Goal: Task Accomplishment & Management: Manage account settings

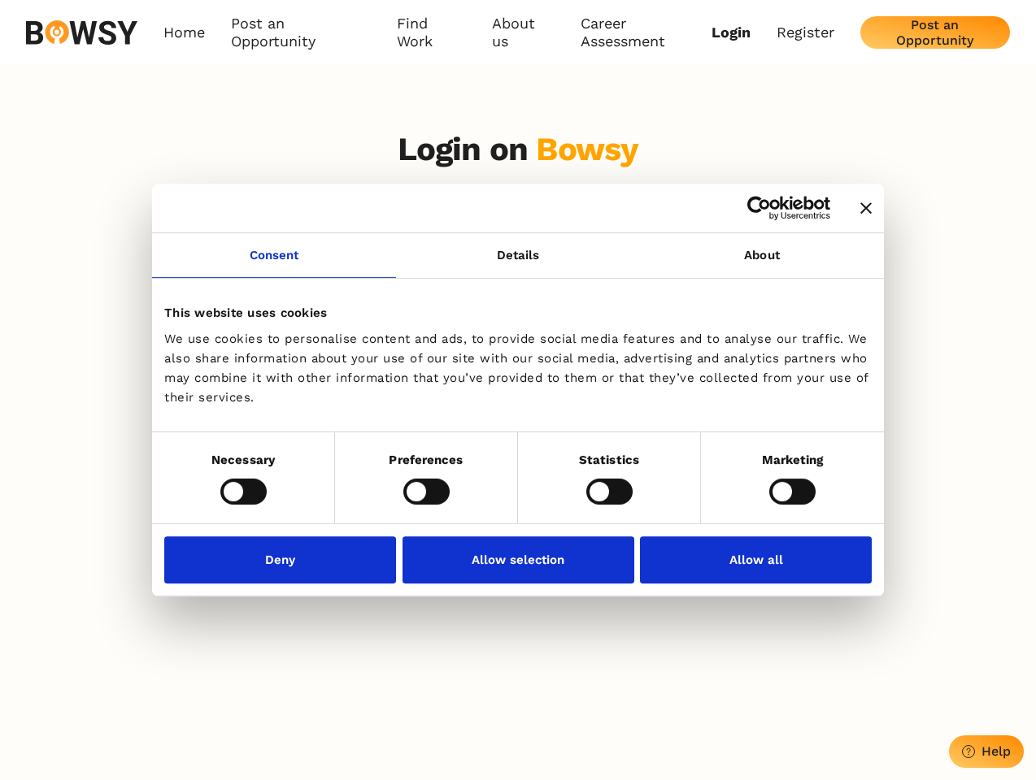
click at [860, 209] on icon "Close banner" at bounding box center [865, 207] width 11 height 11
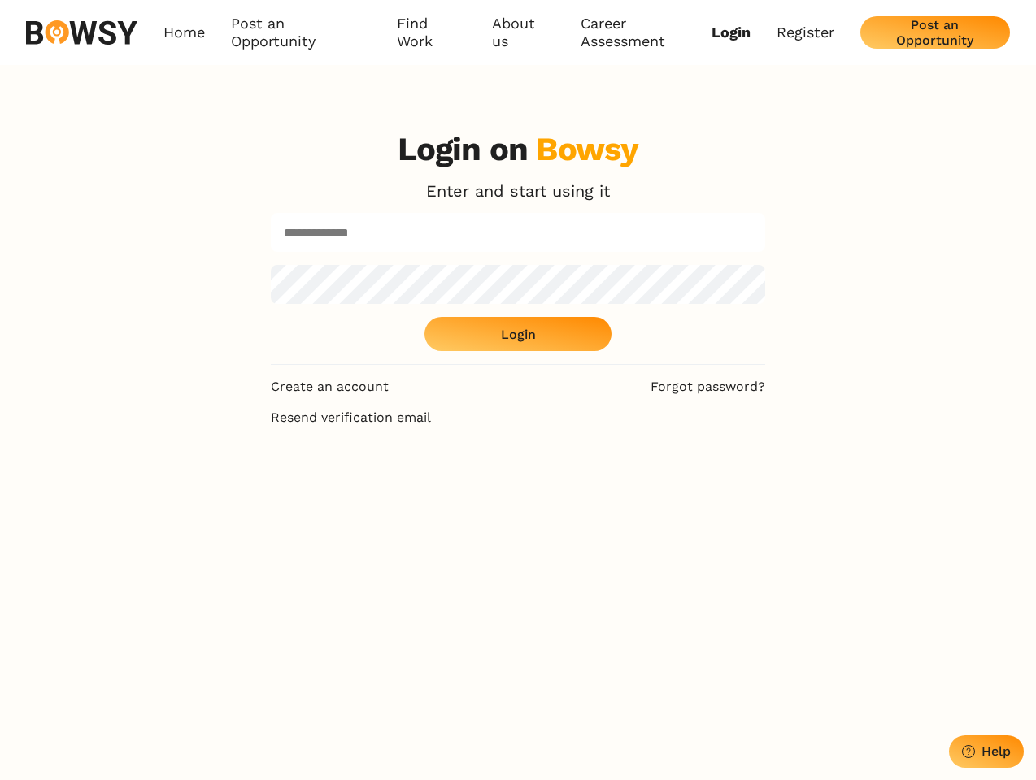
click at [274, 265] on link "Consent" at bounding box center [274, 255] width 244 height 45
click at [762, 265] on div "Login on Bowsy Enter and start using it Login" at bounding box center [518, 247] width 494 height 235
click at [243, 491] on div "Login on Bowsy Enter and start using it Login Create an account Forgot password…" at bounding box center [518, 507] width 1036 height 780
click at [426, 491] on div "Login on Bowsy Enter and start using it Login Create an account Forgot password…" at bounding box center [518, 507] width 520 height 780
click at [609, 491] on div "Login on Bowsy Enter and start using it Login Create an account Forgot password…" at bounding box center [518, 507] width 520 height 780
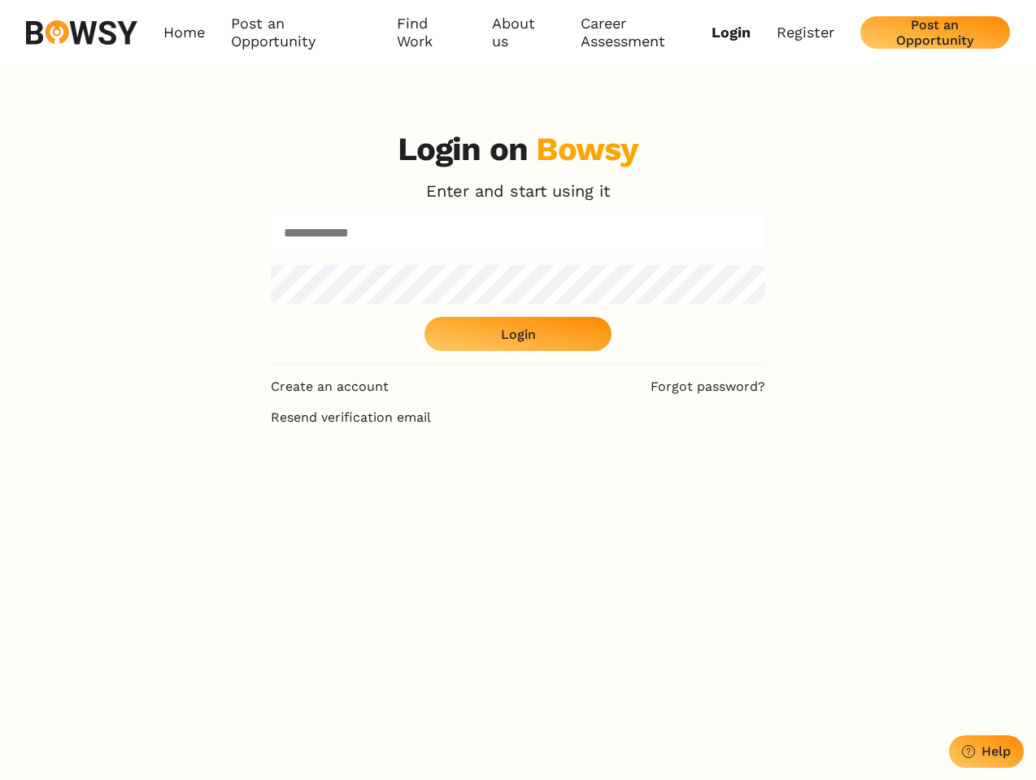
click at [792, 491] on div "Login on Bowsy Enter and start using it Login Create an account Forgot password…" at bounding box center [518, 507] width 1036 height 780
click at [284, 559] on div "Login on Bowsy Enter and start using it Login Create an account Forgot password…" at bounding box center [518, 507] width 520 height 780
click at [518, 559] on div "Login on Bowsy Enter and start using it Login Create an account Forgot password…" at bounding box center [518, 507] width 520 height 780
